Goal: Find specific page/section: Find specific page/section

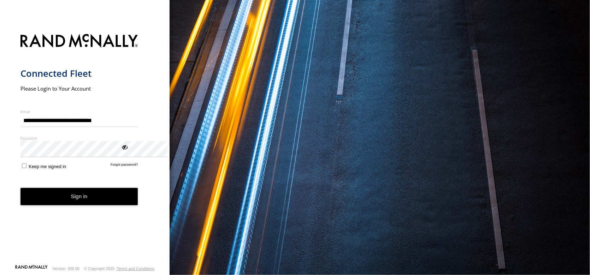
click at [54, 205] on button "Sign in" at bounding box center [80, 196] width 118 height 17
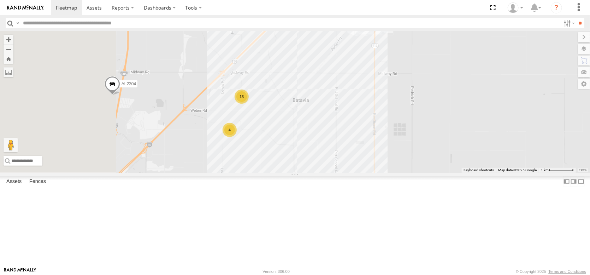
drag, startPoint x: 252, startPoint y: 166, endPoint x: 400, endPoint y: 155, distance: 148.6
click at [401, 155] on div "AL2367 FRONTLOADER JD344H AL2286 AL2254 AL2354 AL2243 AL2264 AL2129 AL2304 AL22…" at bounding box center [295, 101] width 590 height 141
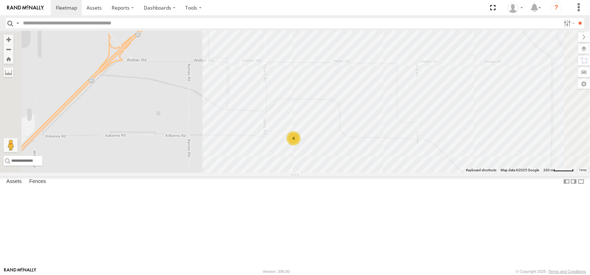
drag, startPoint x: 409, startPoint y: 159, endPoint x: 450, endPoint y: 87, distance: 83.3
click at [450, 87] on div "AL2367 FRONTLOADER JD344H AL2286 AL2254 AL2354 AL2243 AL2264 AL2129 AL2304 AL22…" at bounding box center [295, 101] width 590 height 141
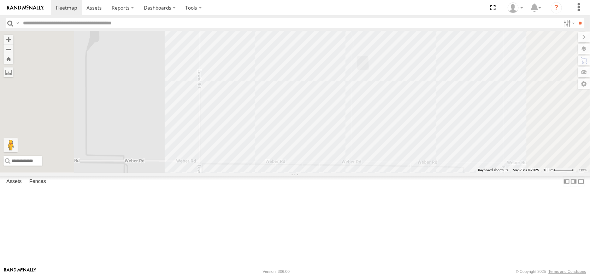
drag, startPoint x: 455, startPoint y: 71, endPoint x: 443, endPoint y: 146, distance: 75.9
click at [451, 171] on div "AL2367 FRONTLOADER JD344H AL2286 AL2254 AL2354 AL2243 AL2264 AL2129 AL2304 AL22…" at bounding box center [295, 101] width 590 height 141
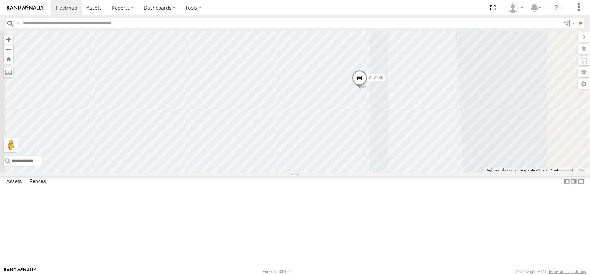
click at [417, 139] on div "AL2367 FRONTLOADER JD344H AL2286 AL2254 AL2354 AL2243 AL2264 AL2129 AL2304 AL22…" at bounding box center [295, 101] width 590 height 141
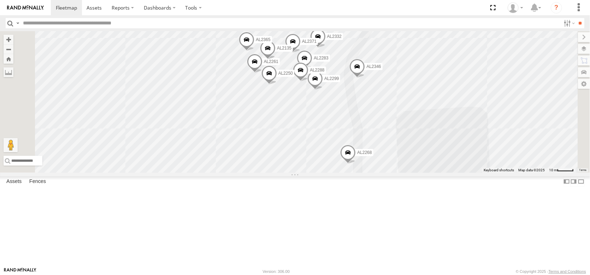
drag, startPoint x: 422, startPoint y: 140, endPoint x: 429, endPoint y: 212, distance: 72.5
click at [356, 164] on span at bounding box center [349, 154] width 16 height 19
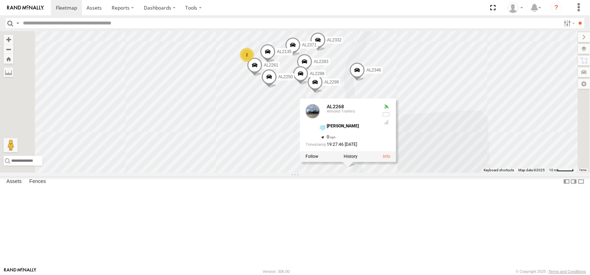
click at [537, 120] on div "AL2367 FRONTLOADER JD344H AL2286 AL2254 AL2354 AL2243 AL2264 AL2129 AL2304 AL22…" at bounding box center [295, 101] width 590 height 141
click at [535, 116] on div "AL2367 FRONTLOADER JD344H AL2286 AL2254 AL2354 AL2243 AL2264 AL2129 AL2304 AL22…" at bounding box center [295, 101] width 590 height 141
click at [397, 162] on div at bounding box center [349, 157] width 96 height 11
click at [391, 159] on link at bounding box center [387, 157] width 7 height 5
